Goal: Navigation & Orientation: Find specific page/section

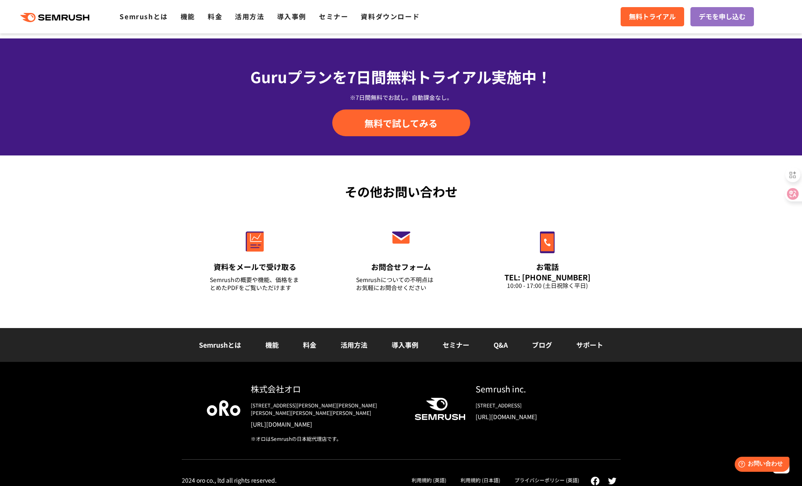
click at [486, 476] on link "利用規約 (日本語)" at bounding box center [481, 479] width 40 height 7
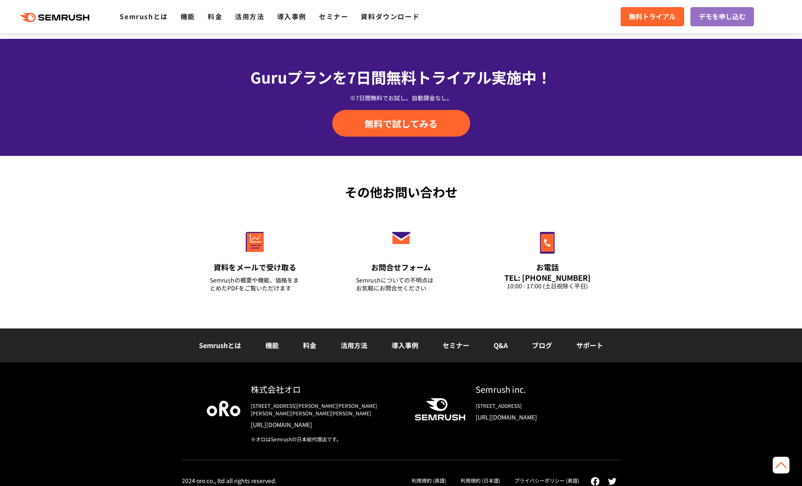
scroll to position [2819, 0]
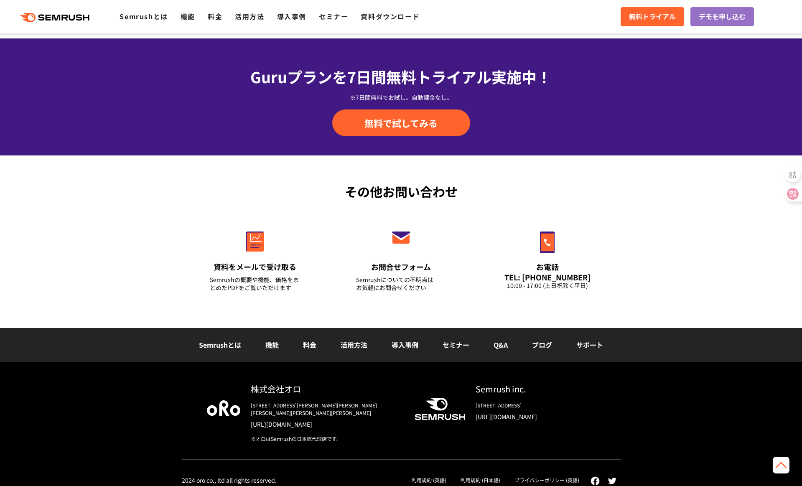
click at [558, 476] on link "プライバシーポリシー (英語)" at bounding box center [546, 479] width 65 height 7
